Goal: Information Seeking & Learning: Check status

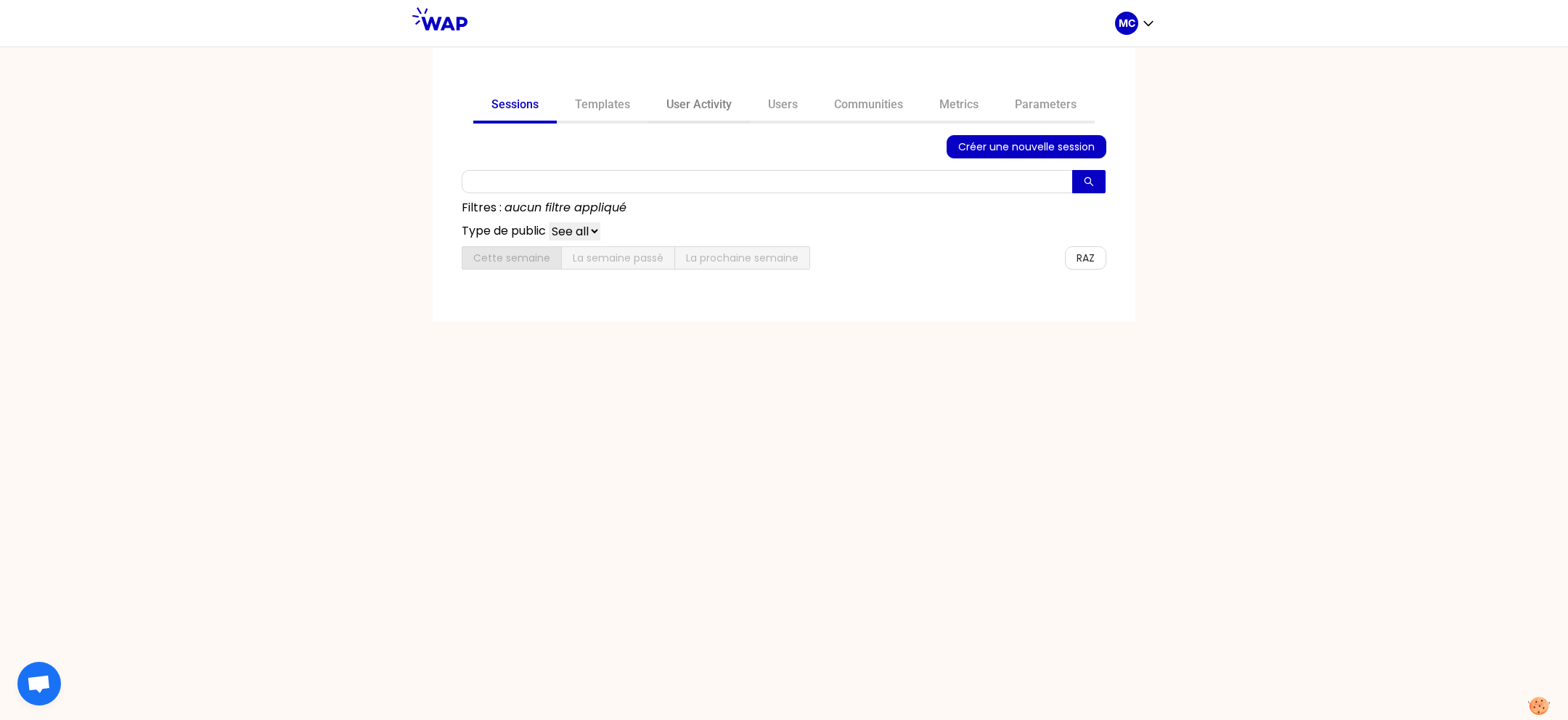
click at [685, 105] on link "User Activity" at bounding box center [699, 106] width 102 height 35
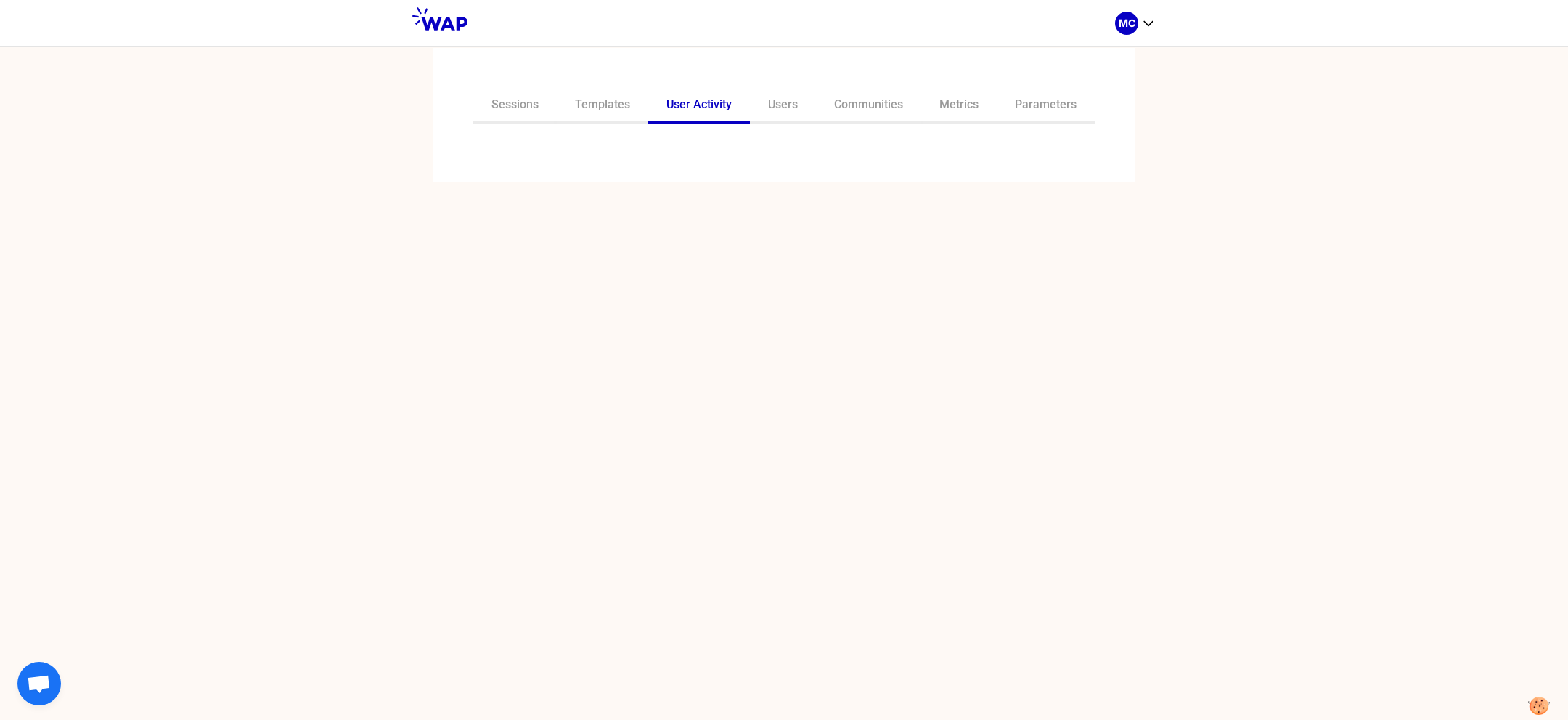
click at [824, 164] on div "Sessions Templates User Activity Users Communities Metrics Parameters" at bounding box center [784, 115] width 703 height 134
click at [752, 168] on div "Sessions Templates User Activity Users Communities Metrics Parameters" at bounding box center [784, 115] width 703 height 134
click at [680, 161] on input "text" at bounding box center [775, 154] width 608 height 20
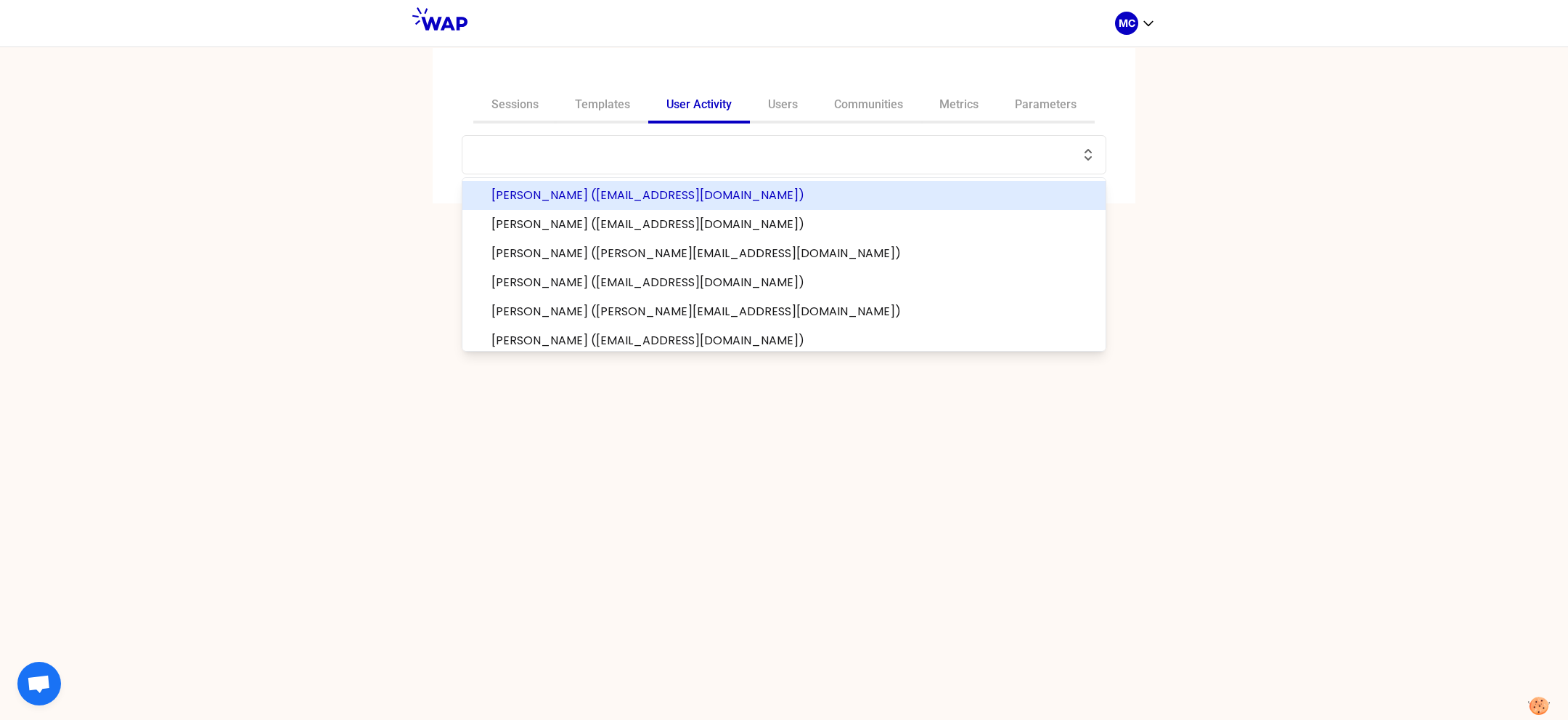
paste input "[PERSON_NAME][EMAIL_ADDRESS][DOMAIN_NAME]"
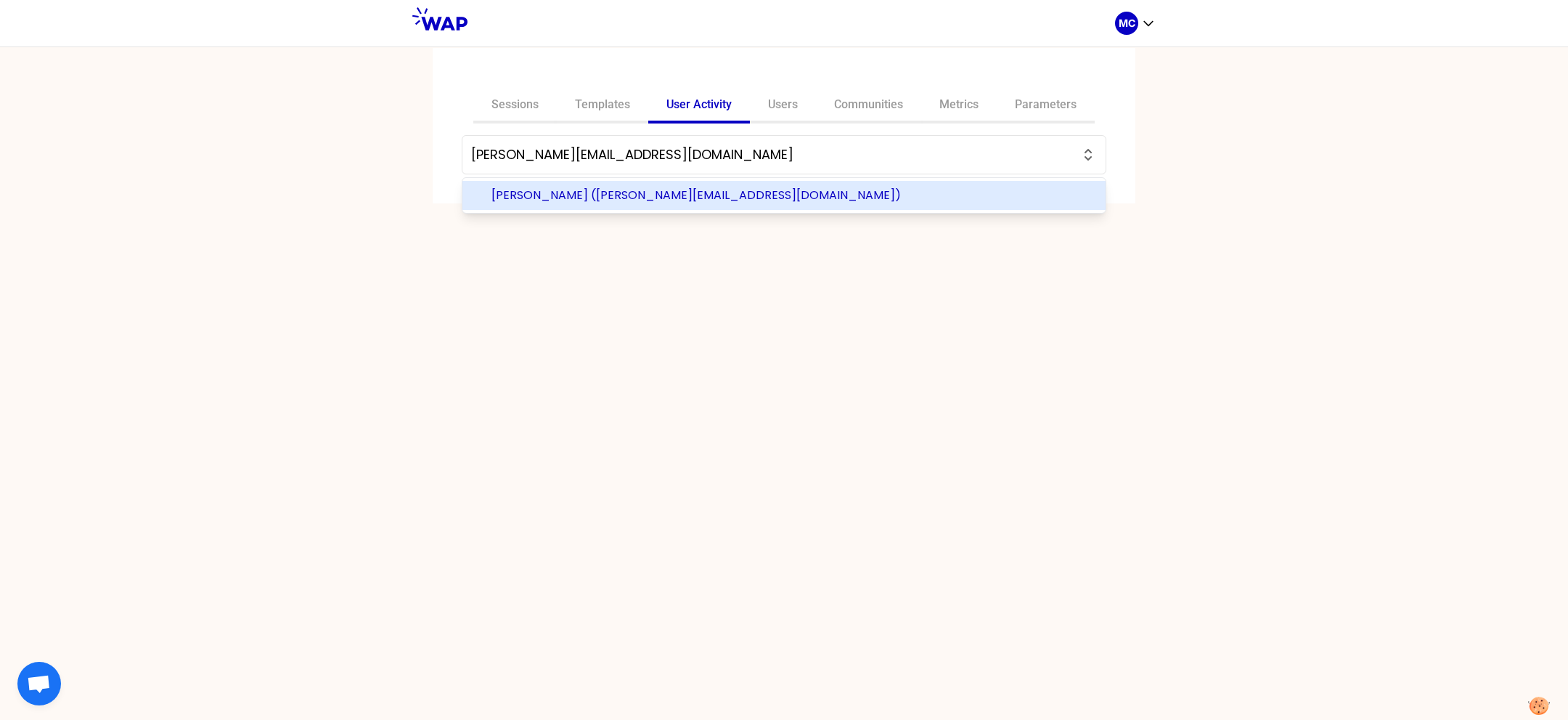
click at [671, 189] on span "[PERSON_NAME] ([PERSON_NAME][EMAIL_ADDRESS][DOMAIN_NAME])" at bounding box center [793, 195] width 603 height 17
type input "[PERSON_NAME] ([PERSON_NAME][EMAIL_ADDRESS][DOMAIN_NAME])"
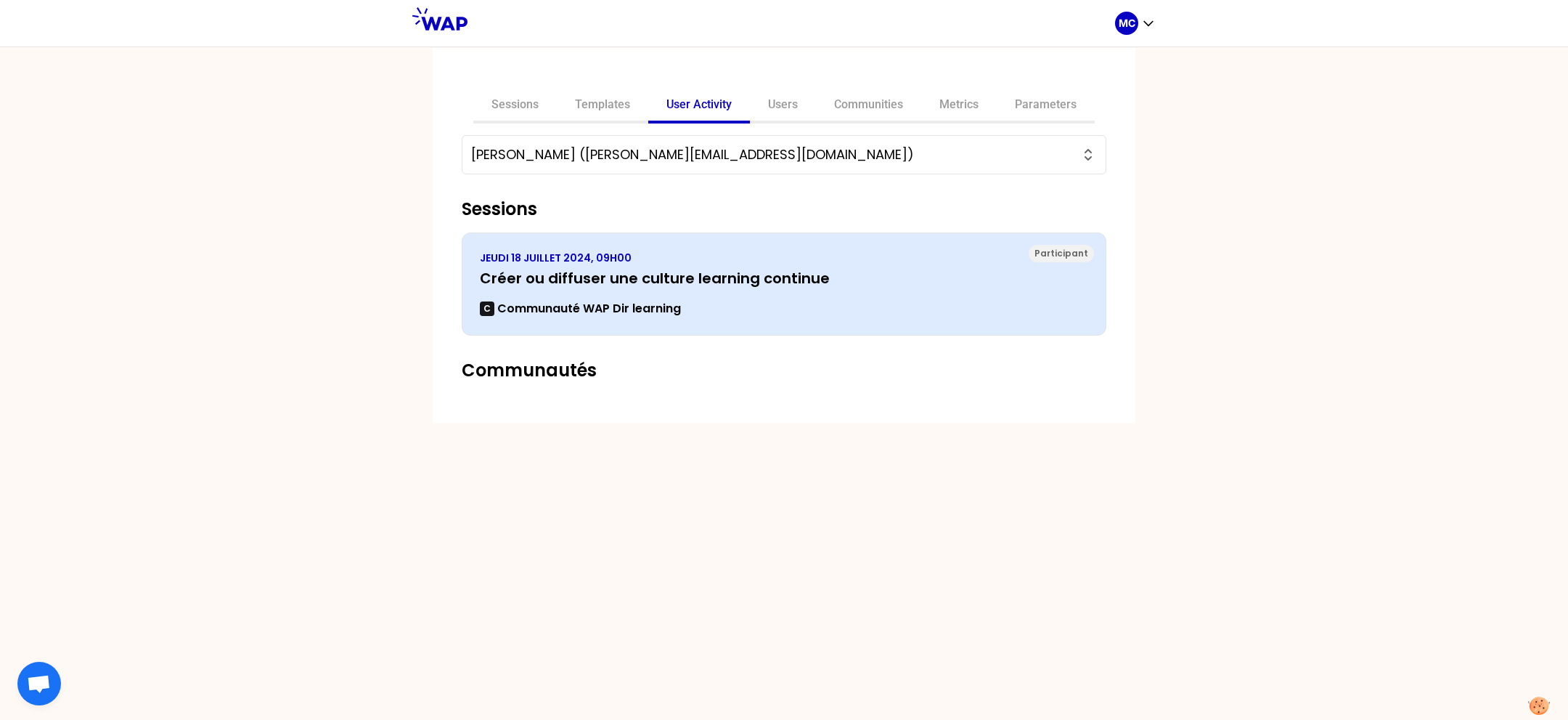
click at [677, 260] on p "JEUDI 18 JUILLET 2024, 09H00" at bounding box center [784, 258] width 608 height 15
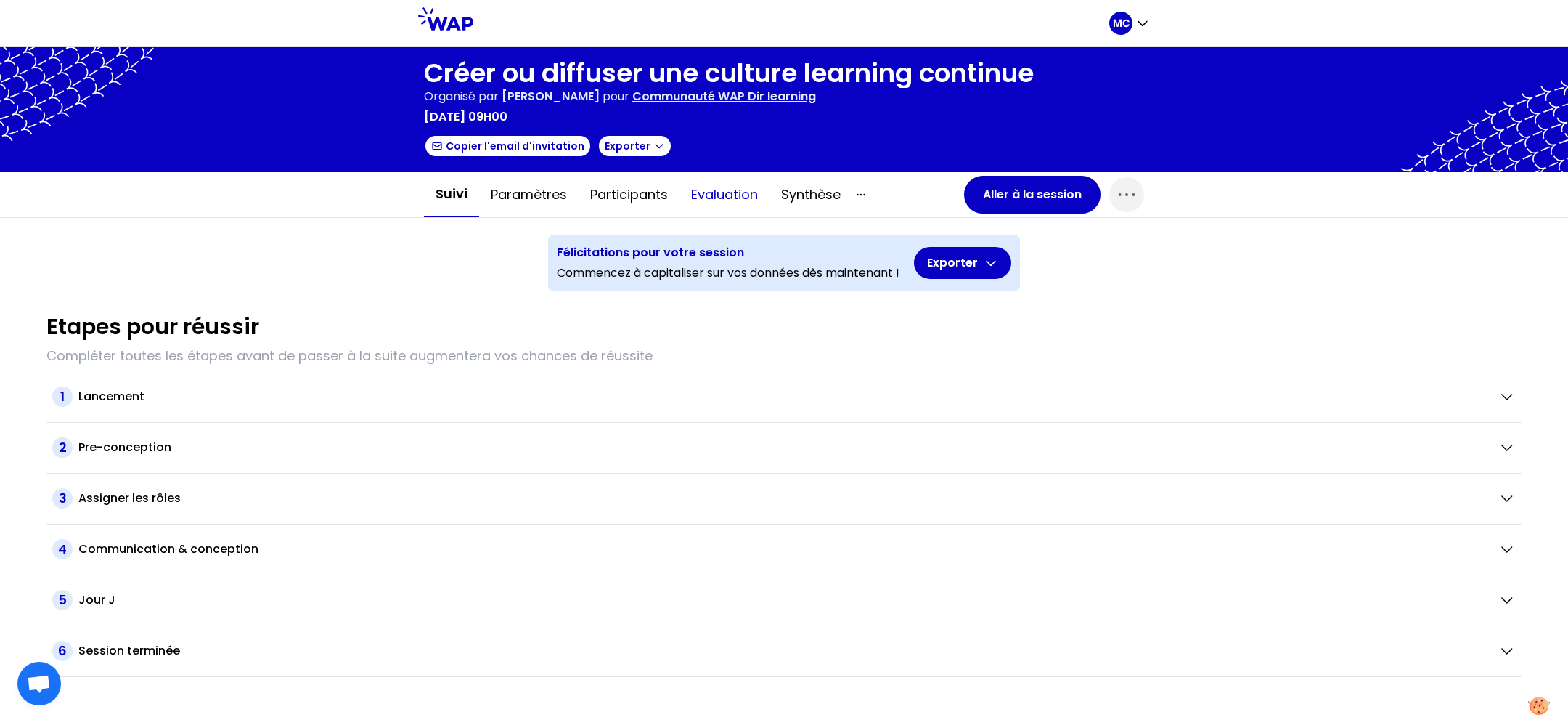
click at [752, 207] on button "Evaluation" at bounding box center [724, 194] width 90 height 44
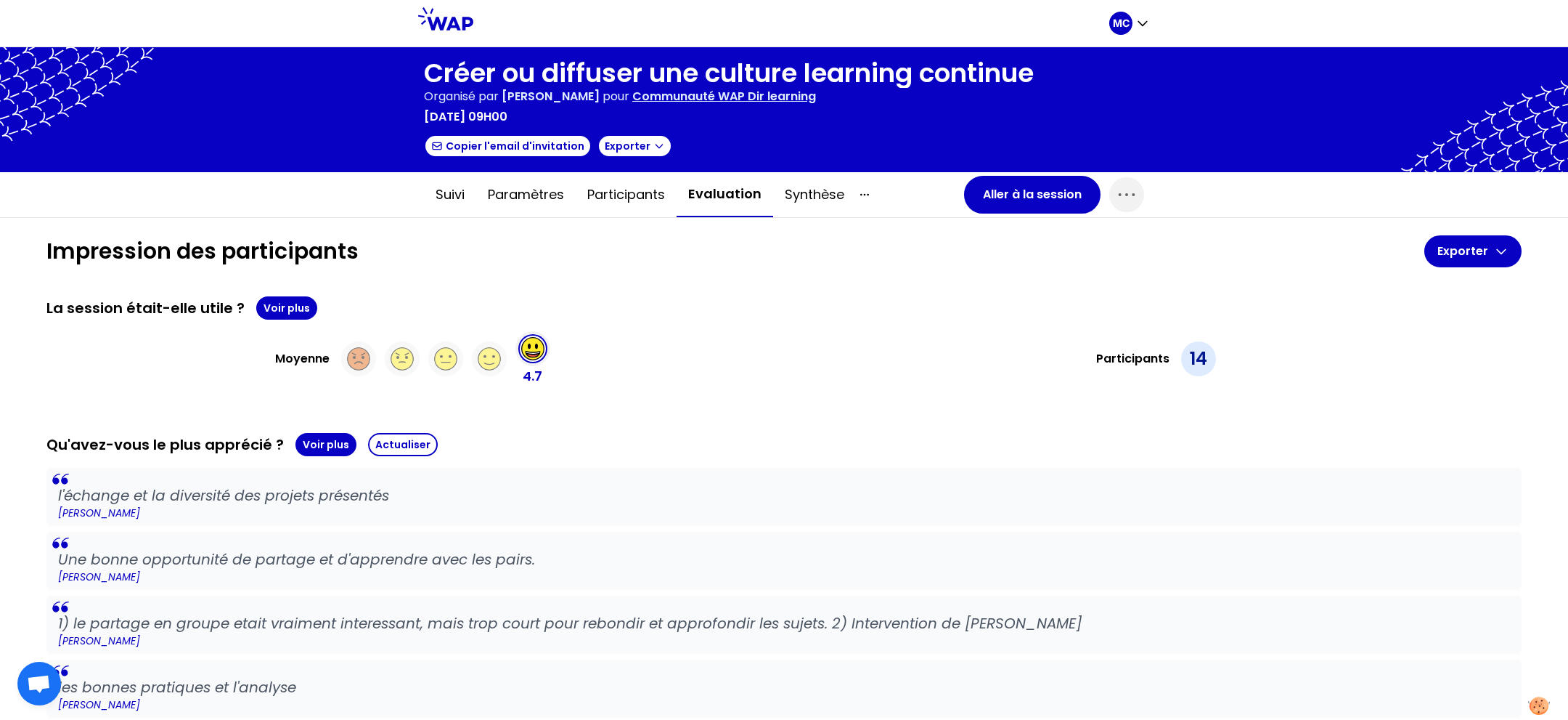
scroll to position [107, 0]
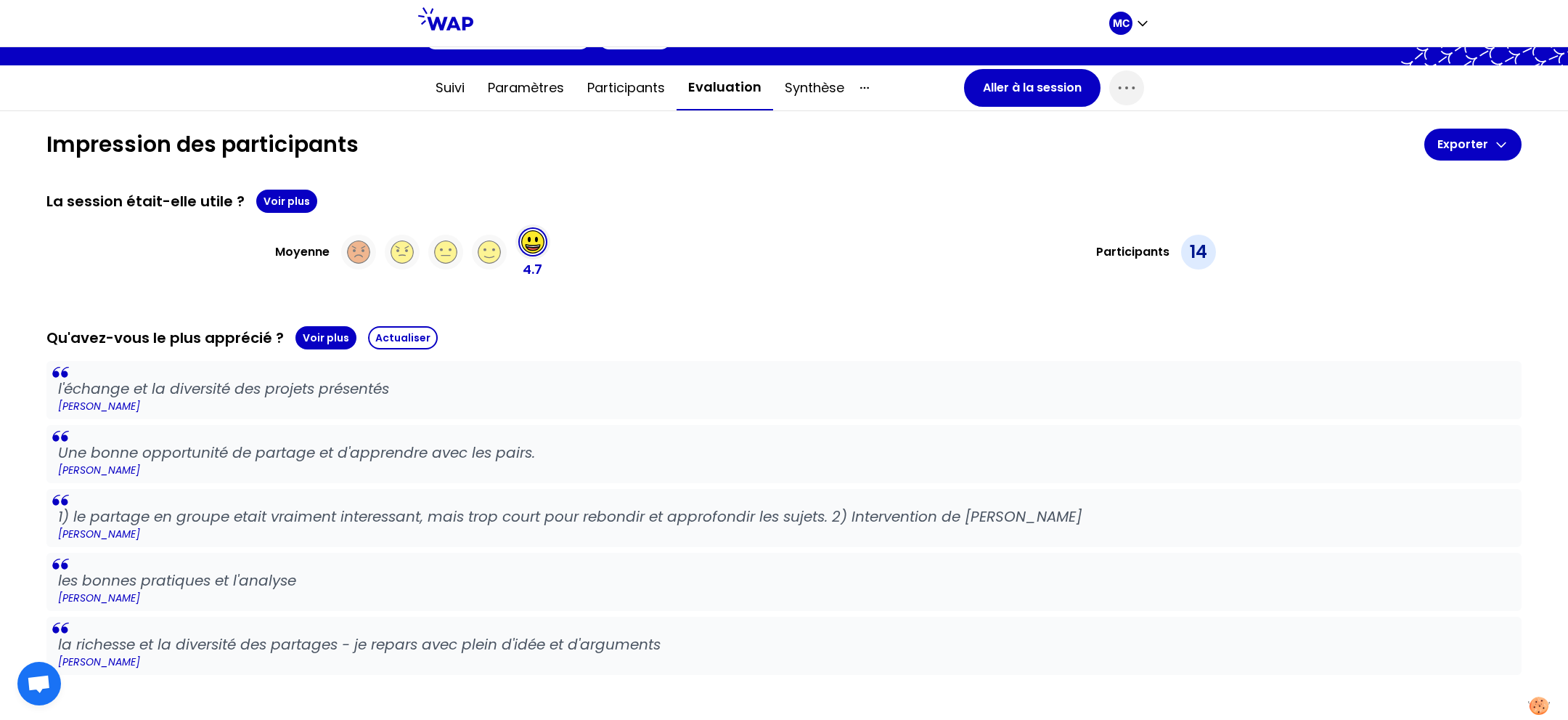
click at [278, 197] on button "Voir plus" at bounding box center [287, 201] width 61 height 23
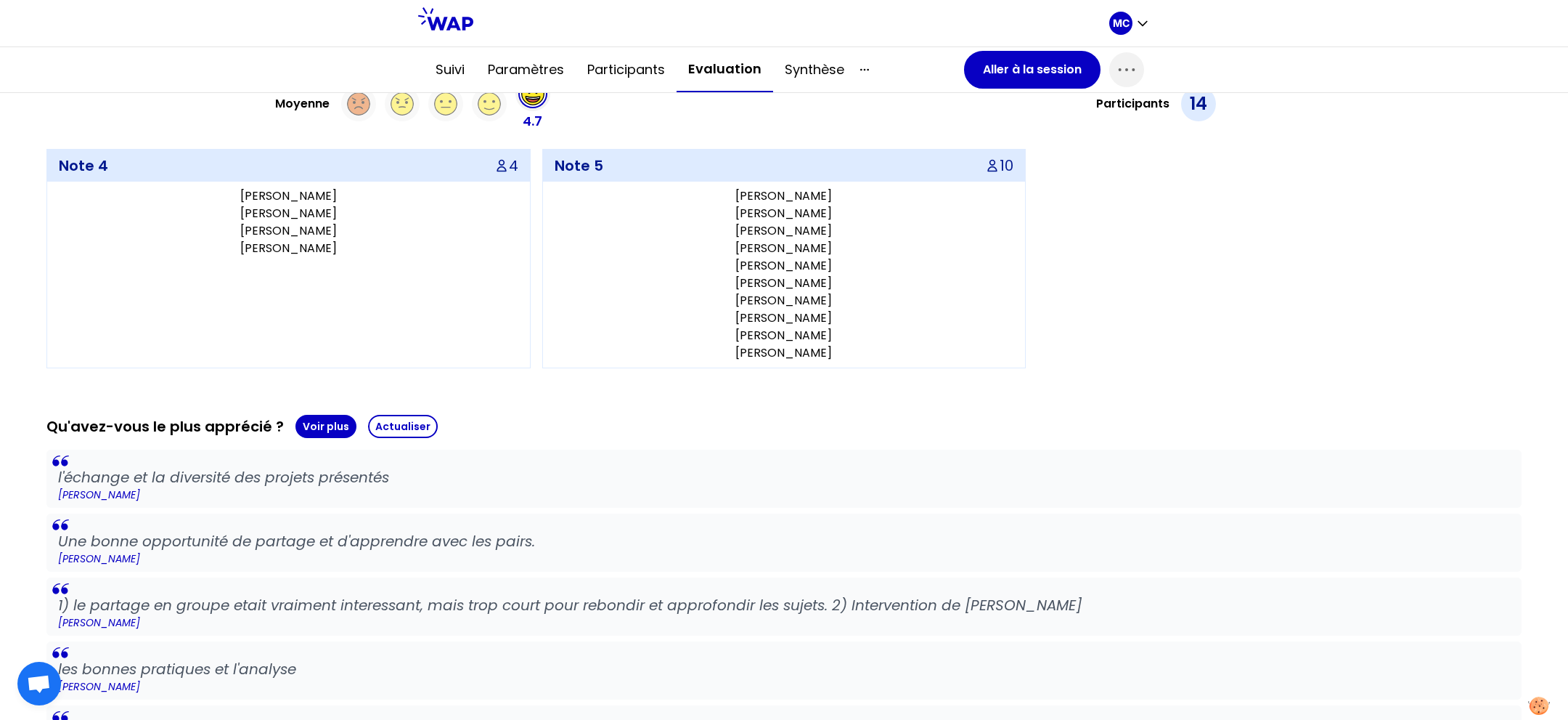
scroll to position [373, 0]
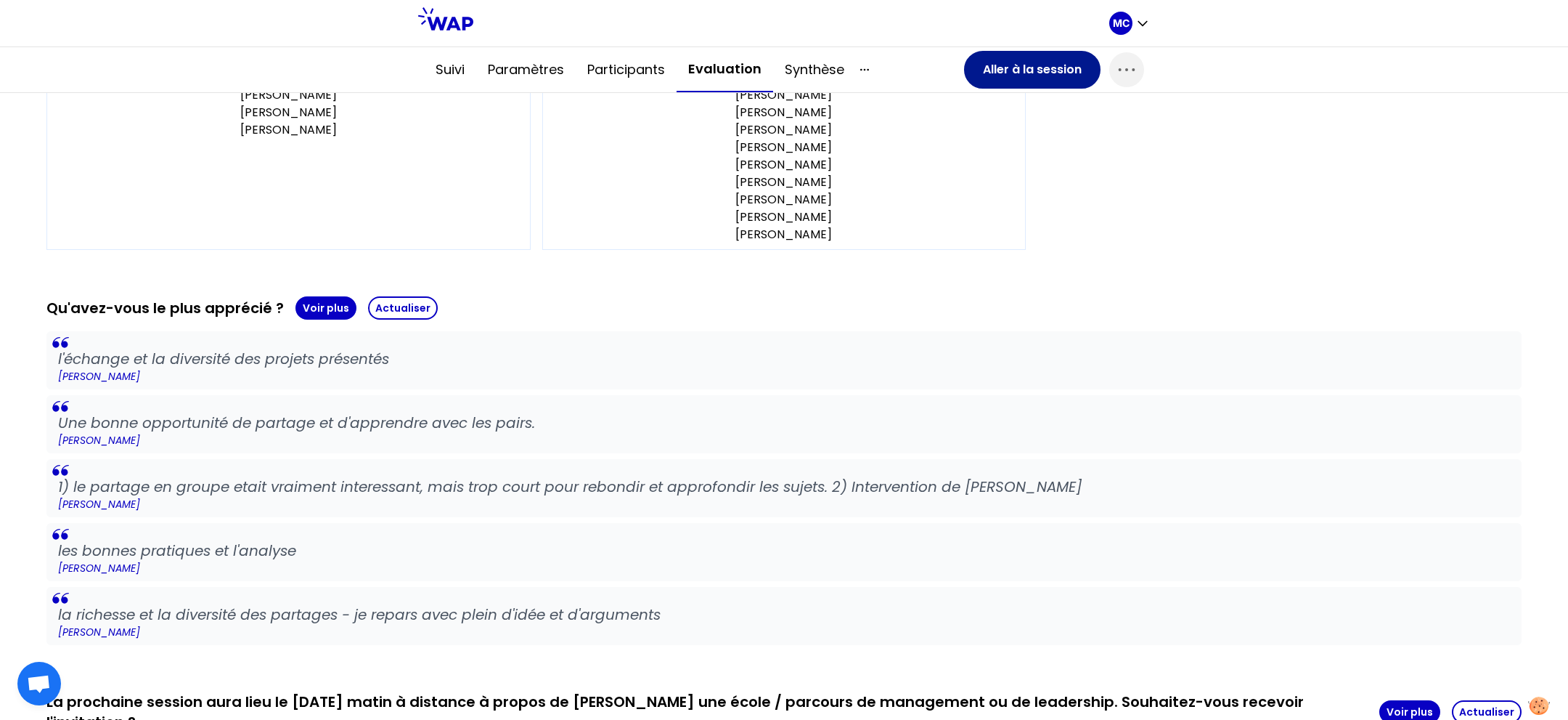
click at [1042, 60] on button "Aller à la session" at bounding box center [1033, 69] width 137 height 38
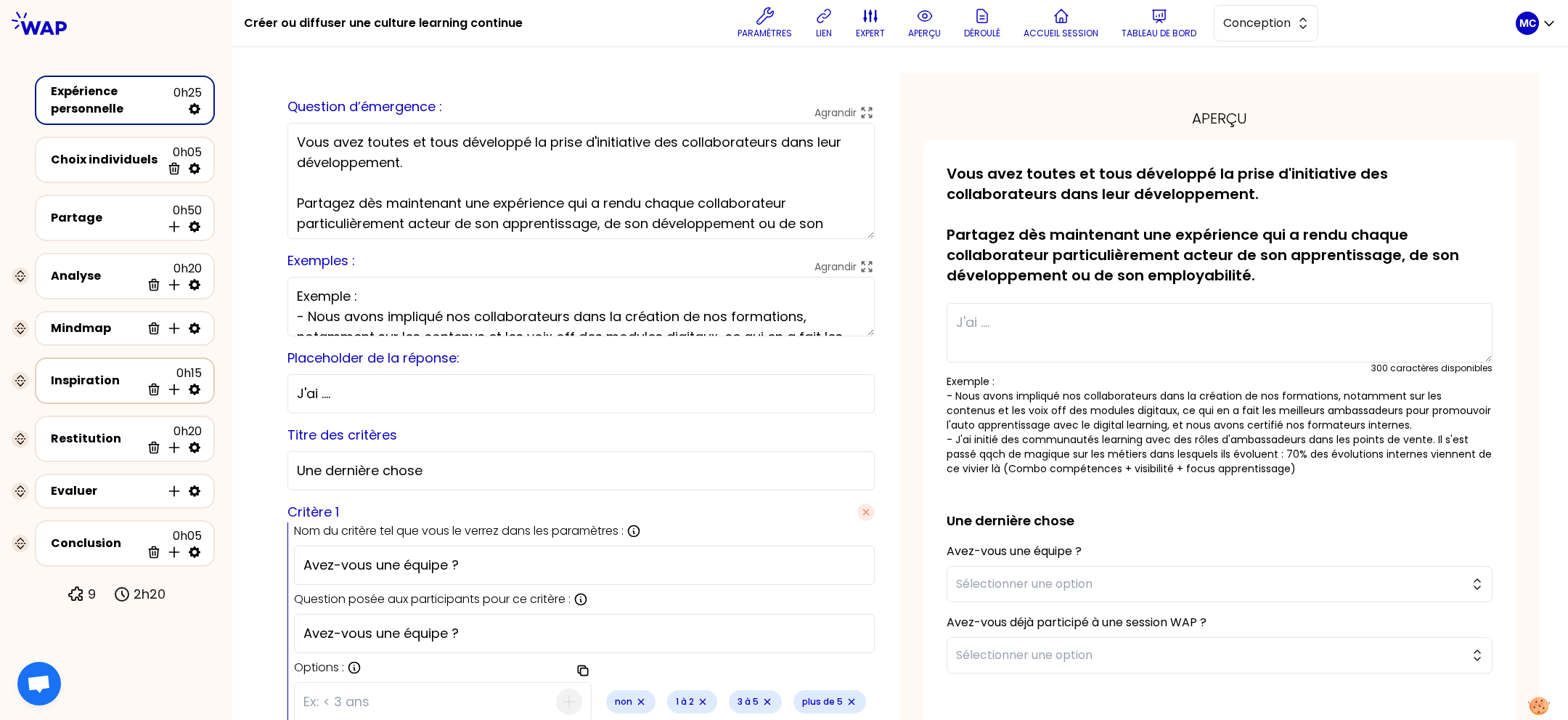
click at [88, 390] on div "Inspiration 0h15 Supprimer Insérer une activité en dessous" at bounding box center [124, 380] width 154 height 32
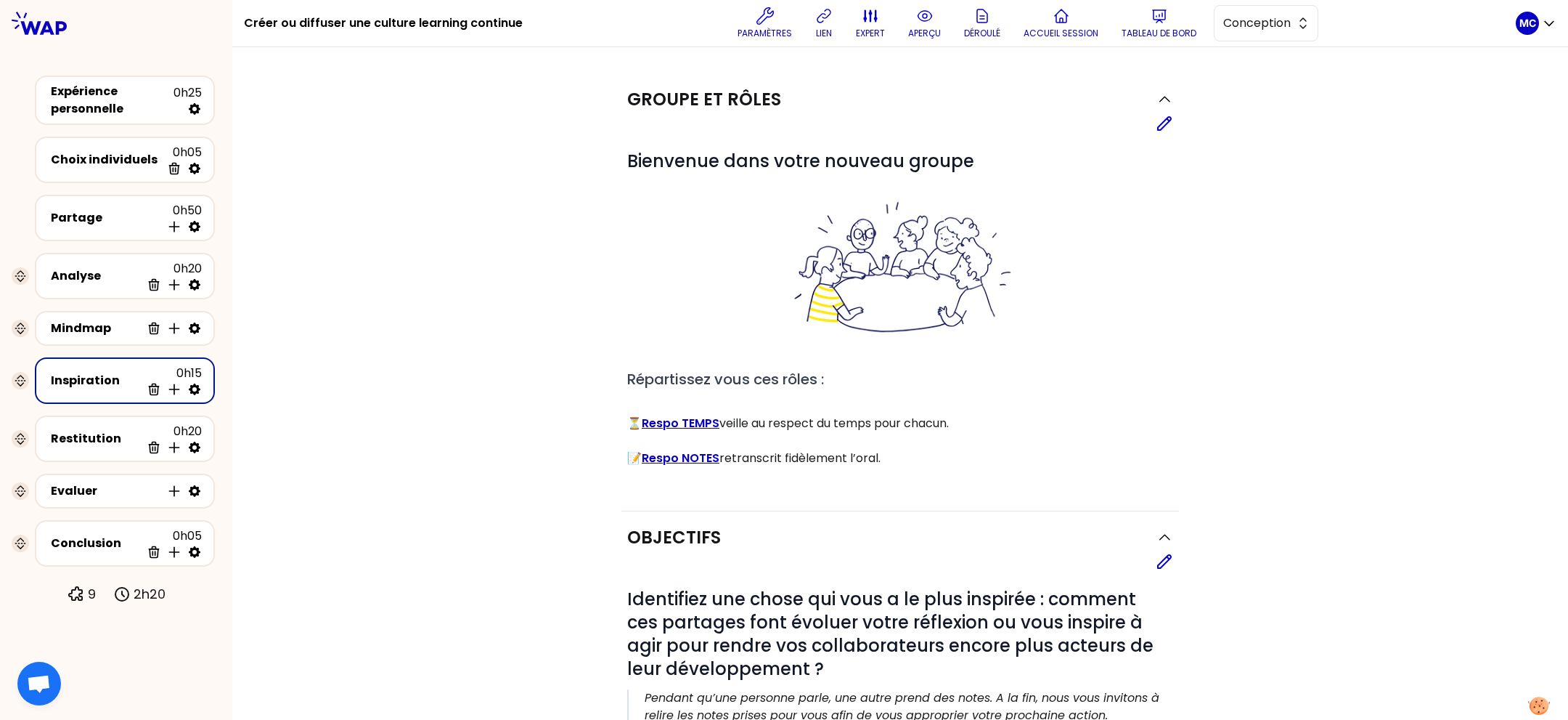
scroll to position [307, 0]
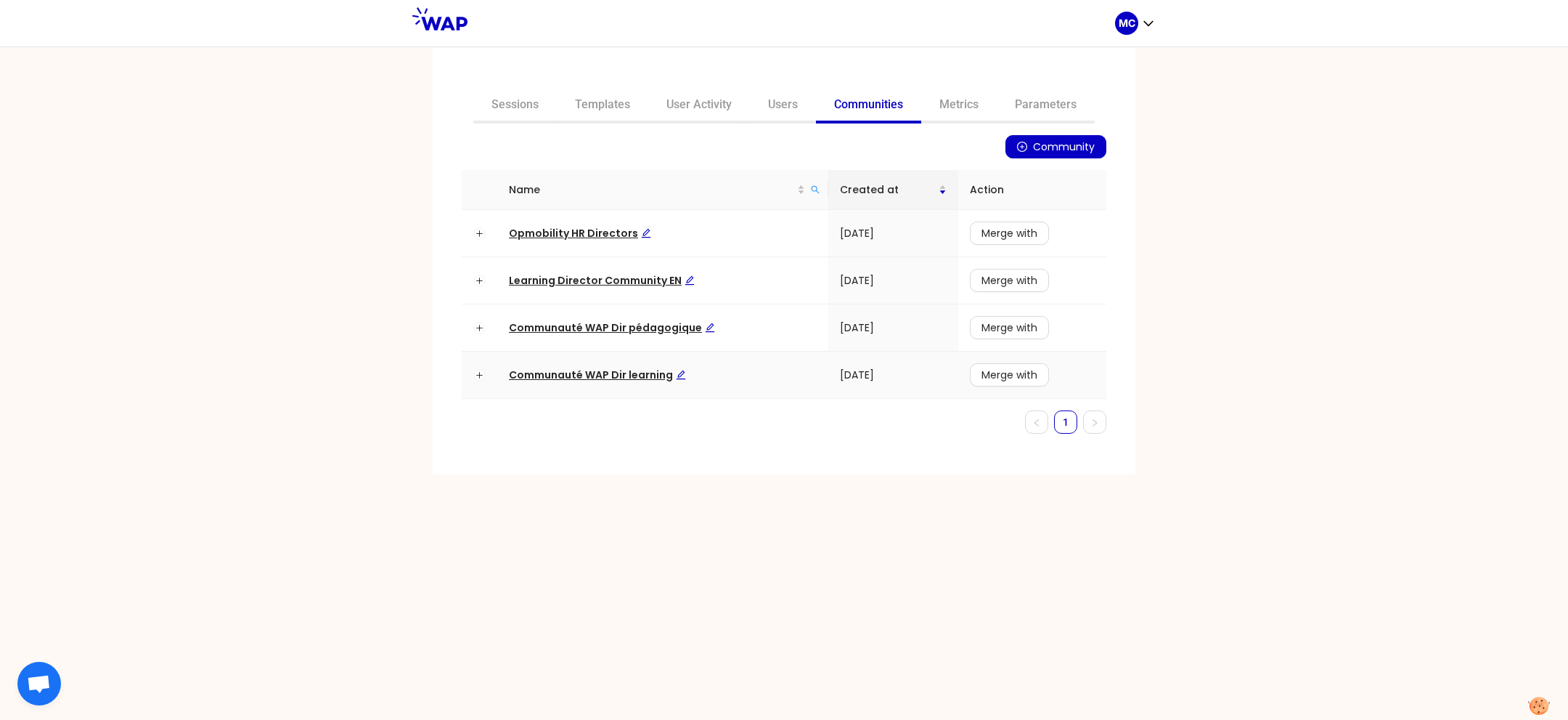
click at [636, 367] on span "Communauté WAP Dir learning" at bounding box center [598, 375] width 177 height 15
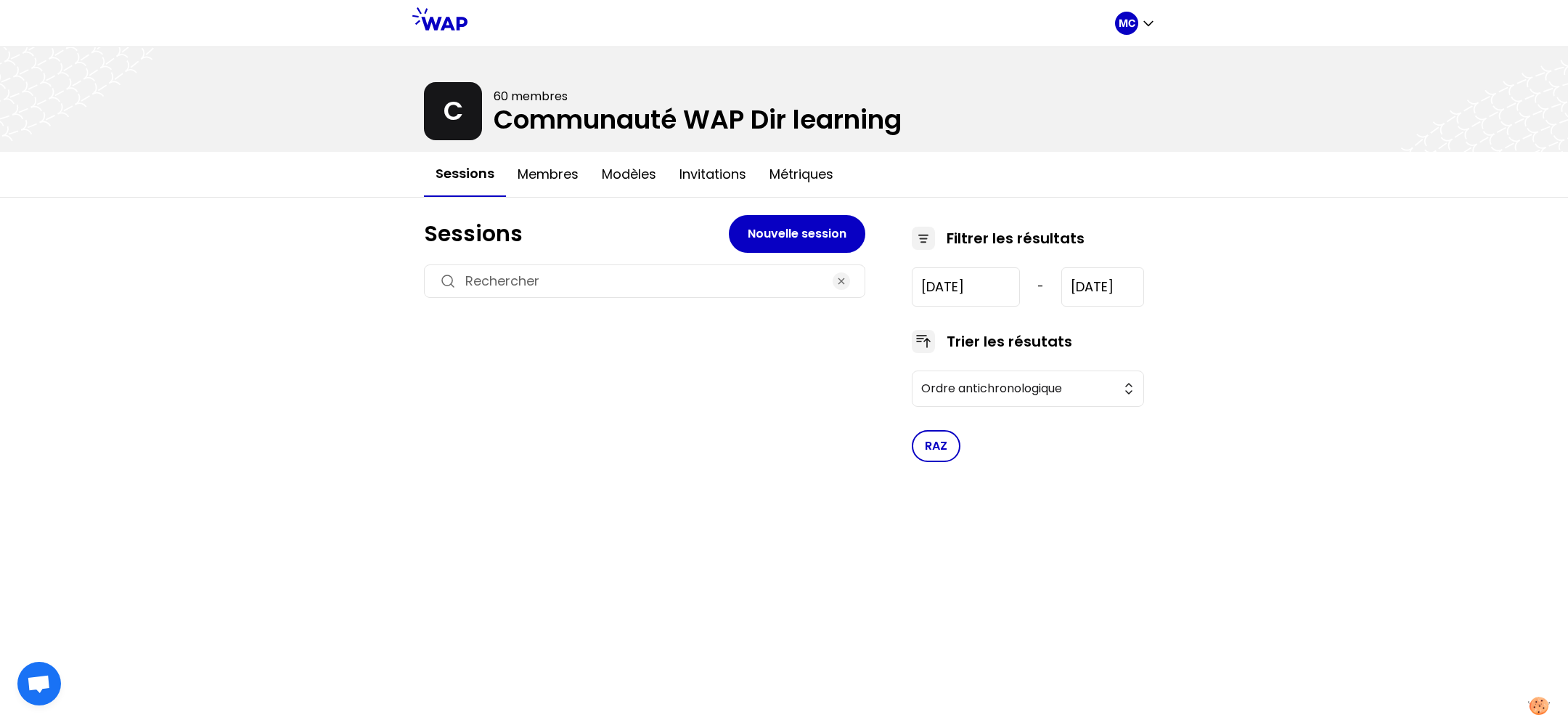
type input "2023-5-23"
type input "2025-9-19"
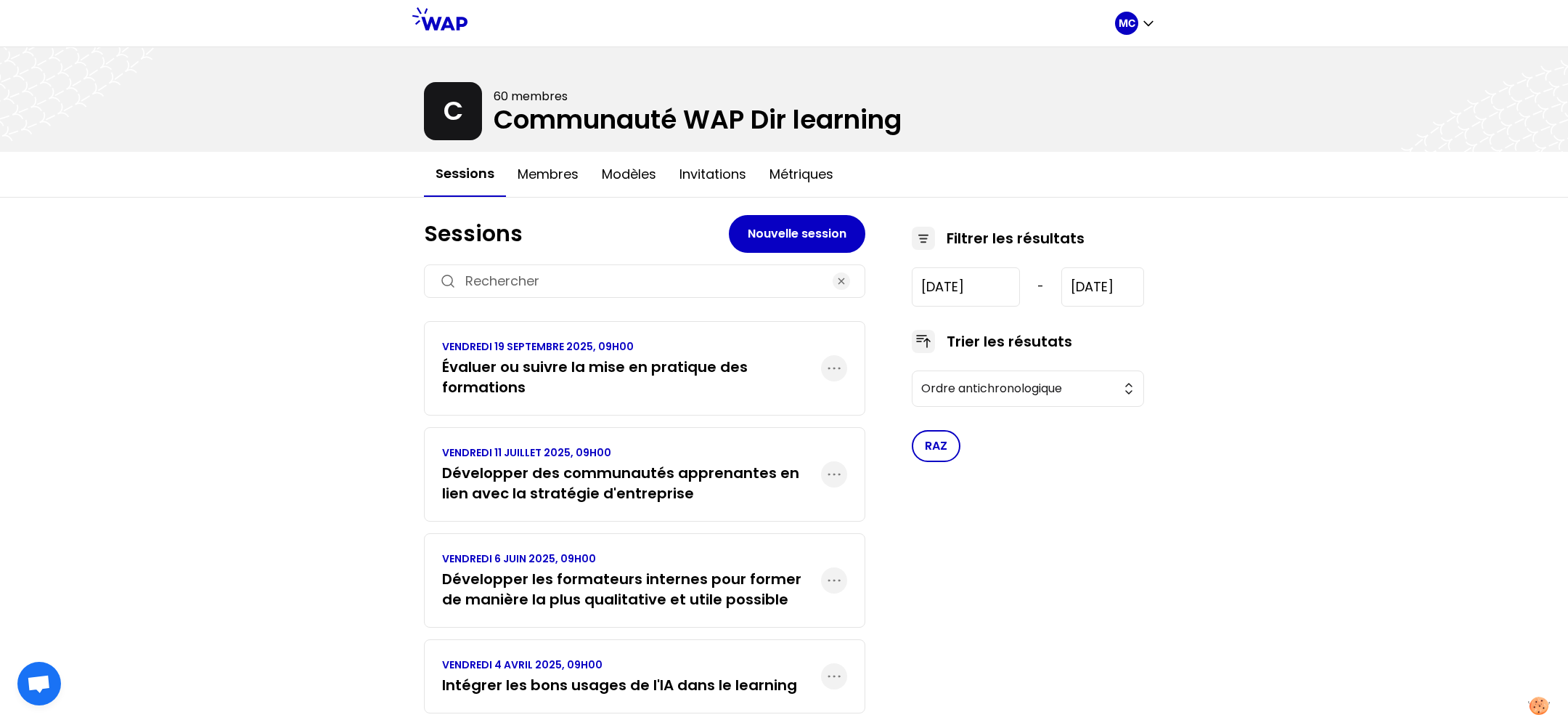
click at [691, 339] on p "VENDREDI 19 SEPTEMBRE 2025, 09H00" at bounding box center [632, 347] width 379 height 15
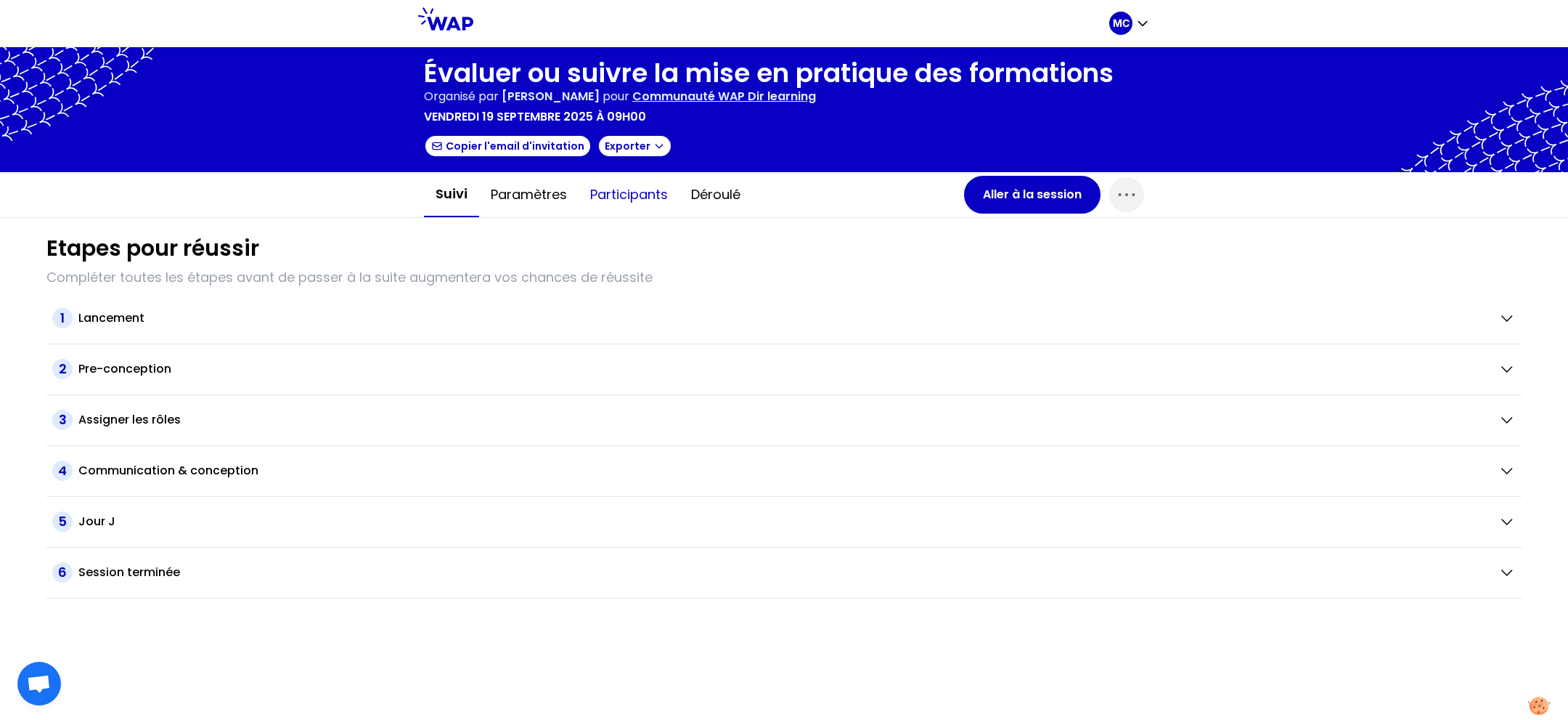
click at [616, 199] on button "Participants" at bounding box center [629, 194] width 101 height 44
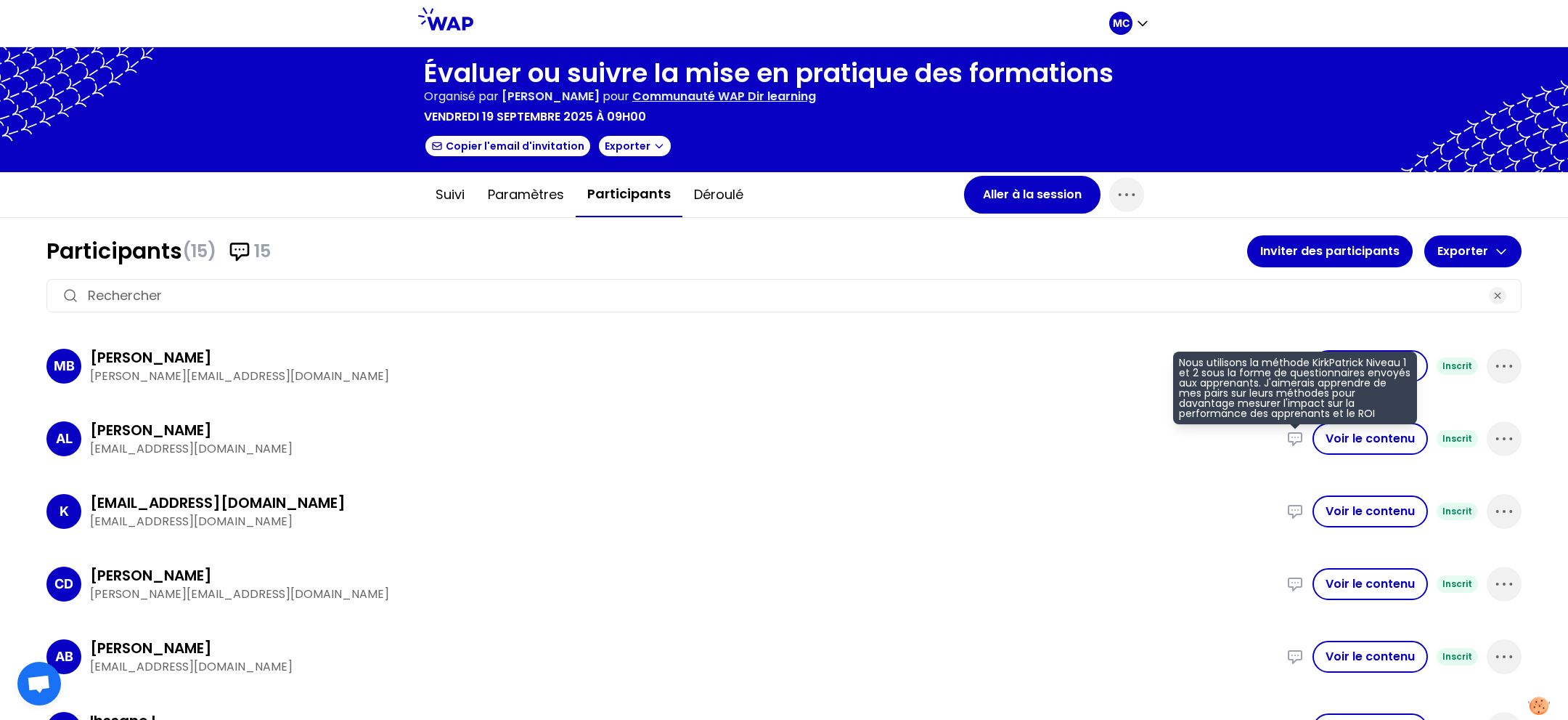
click at [1299, 440] on icon at bounding box center [1295, 439] width 13 height 13
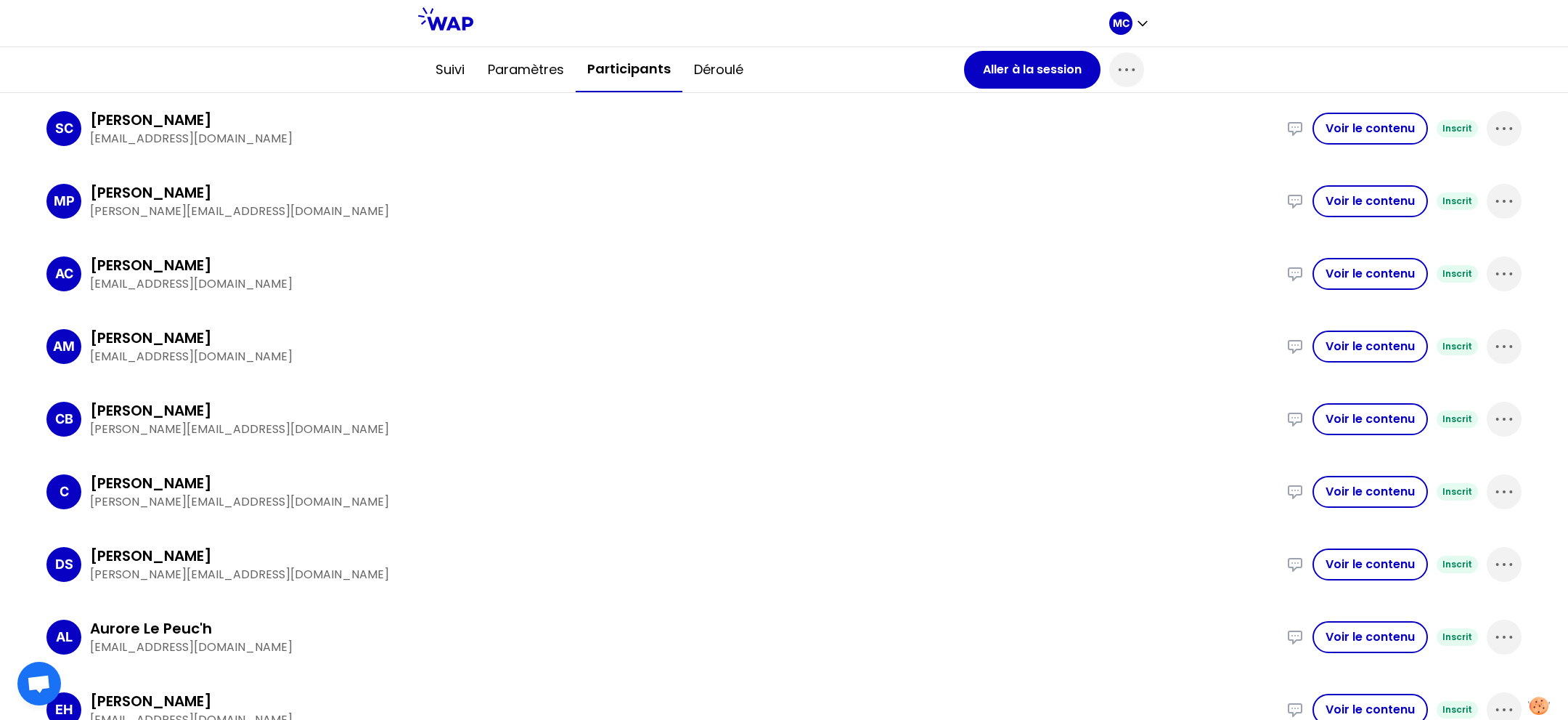
scroll to position [690, 0]
